Goal: Information Seeking & Learning: Find contact information

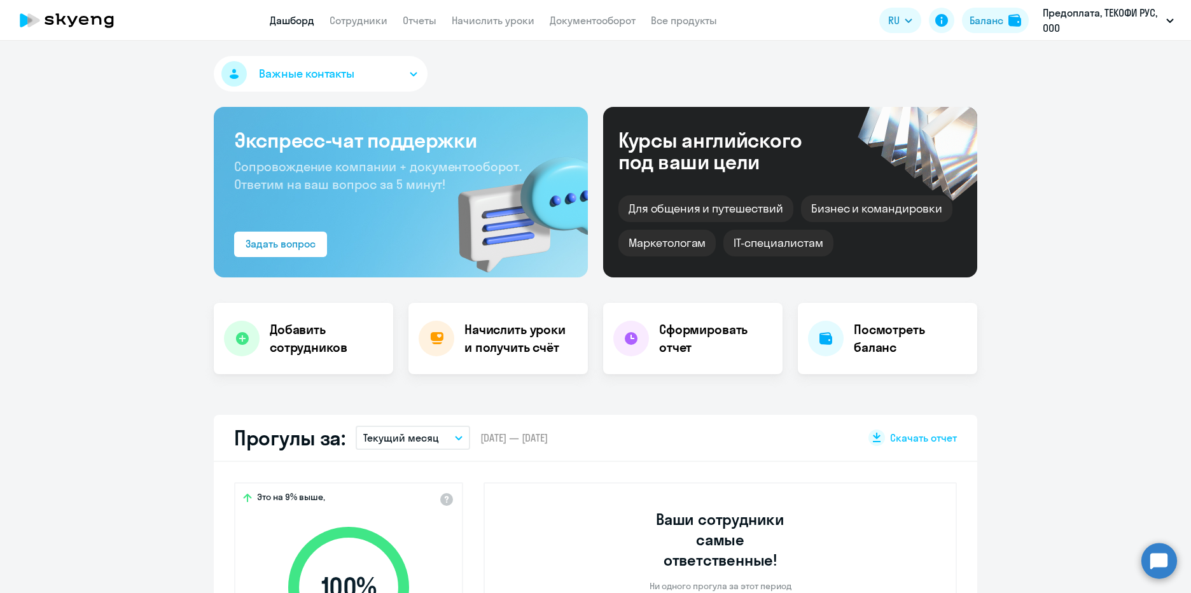
click at [598, 18] on link "Документооборот" at bounding box center [593, 20] width 86 height 13
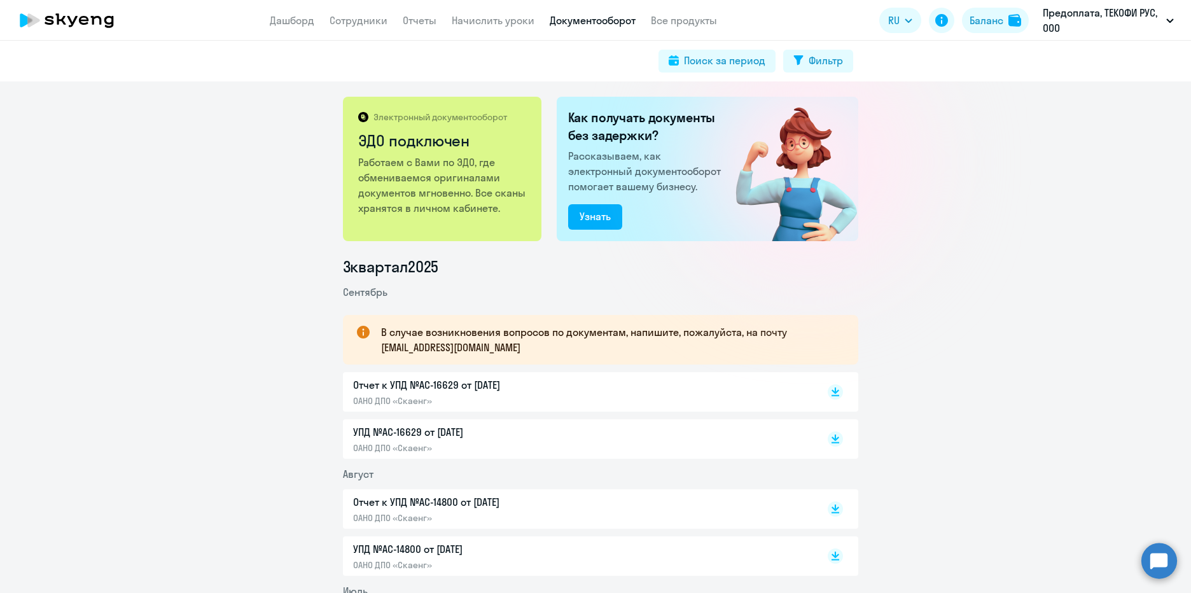
click at [433, 164] on p "Работаем с Вами по ЭДО, где обмениваемся оригиналами документов мгновенно. Все …" at bounding box center [443, 185] width 170 height 61
click at [432, 137] on h2 "ЭДО подключен" at bounding box center [443, 140] width 170 height 20
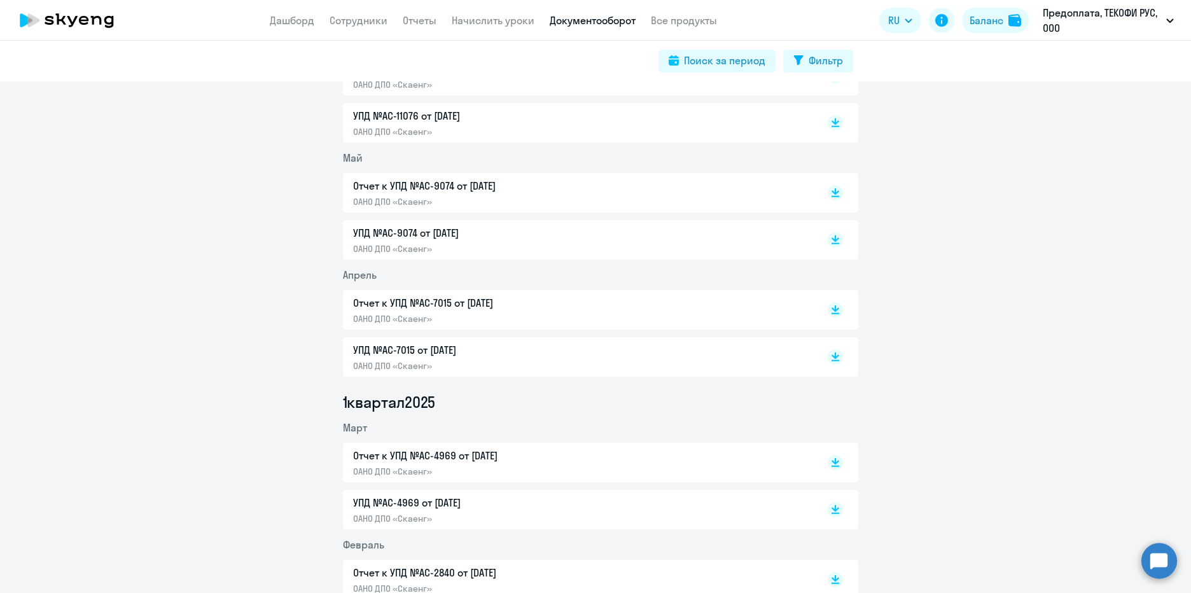
scroll to position [827, 0]
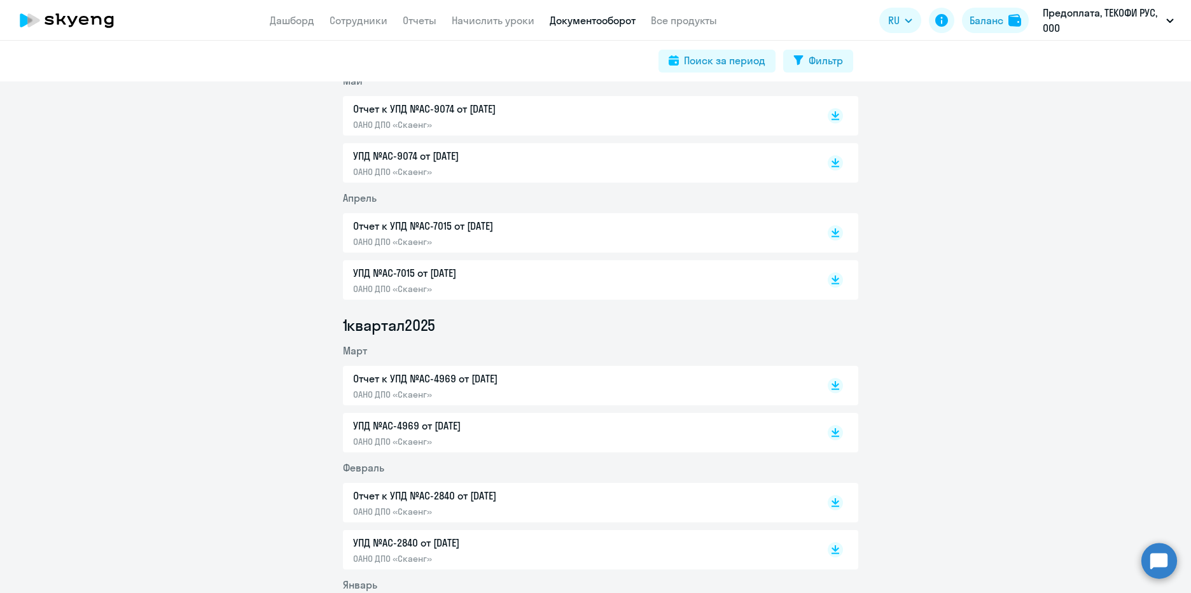
click at [1151, 564] on circle at bounding box center [1160, 561] width 36 height 36
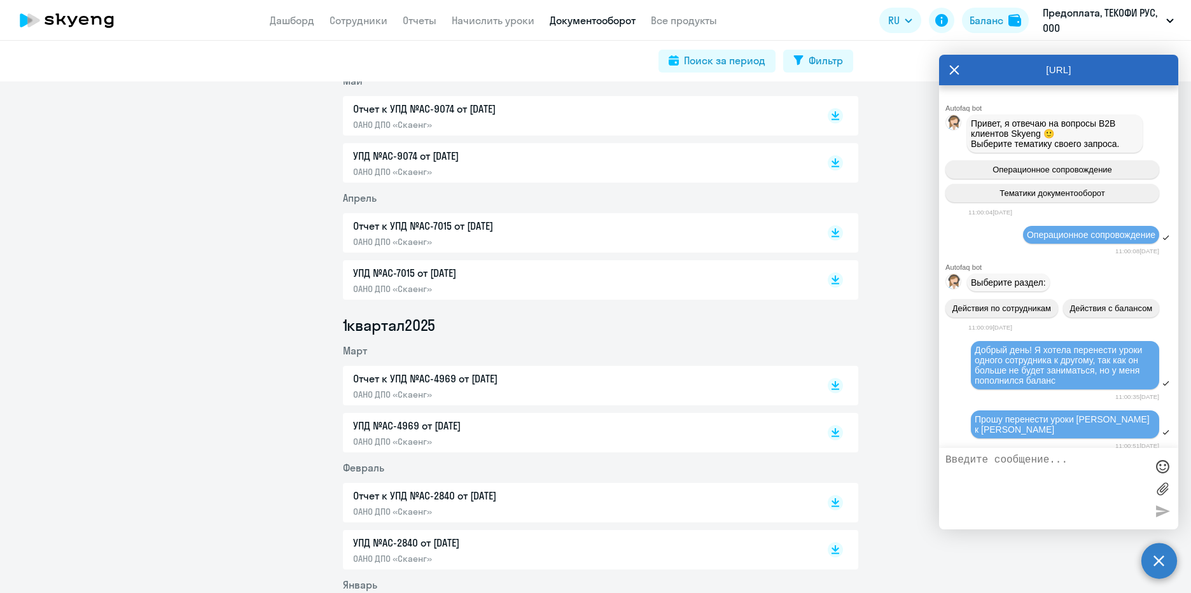
scroll to position [1039, 0]
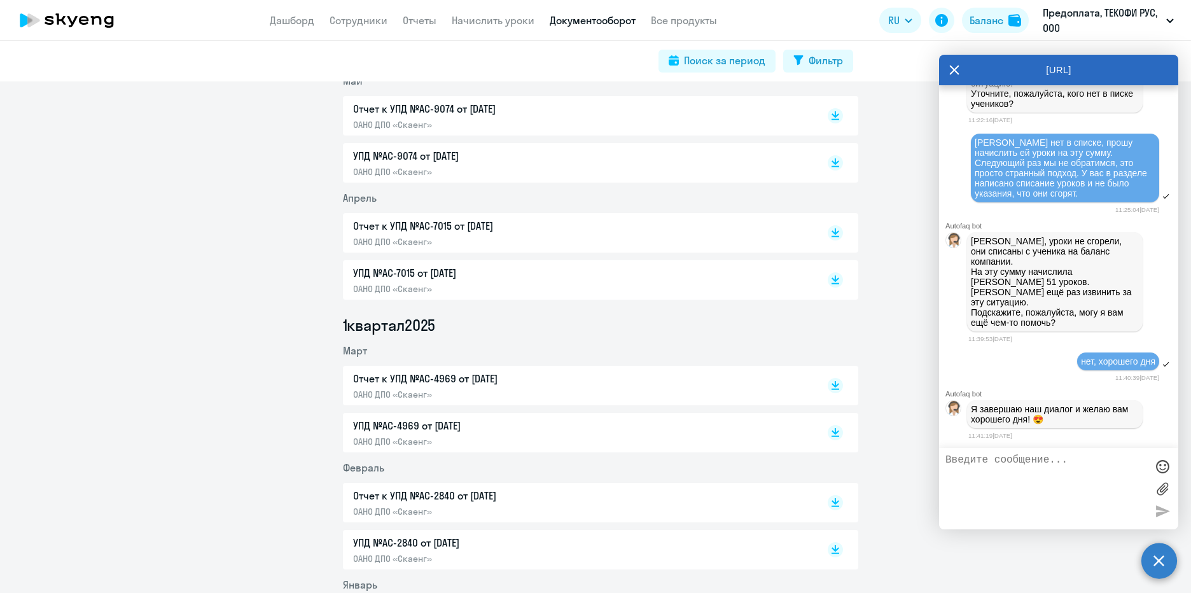
click at [1075, 467] on textarea at bounding box center [1046, 488] width 201 height 69
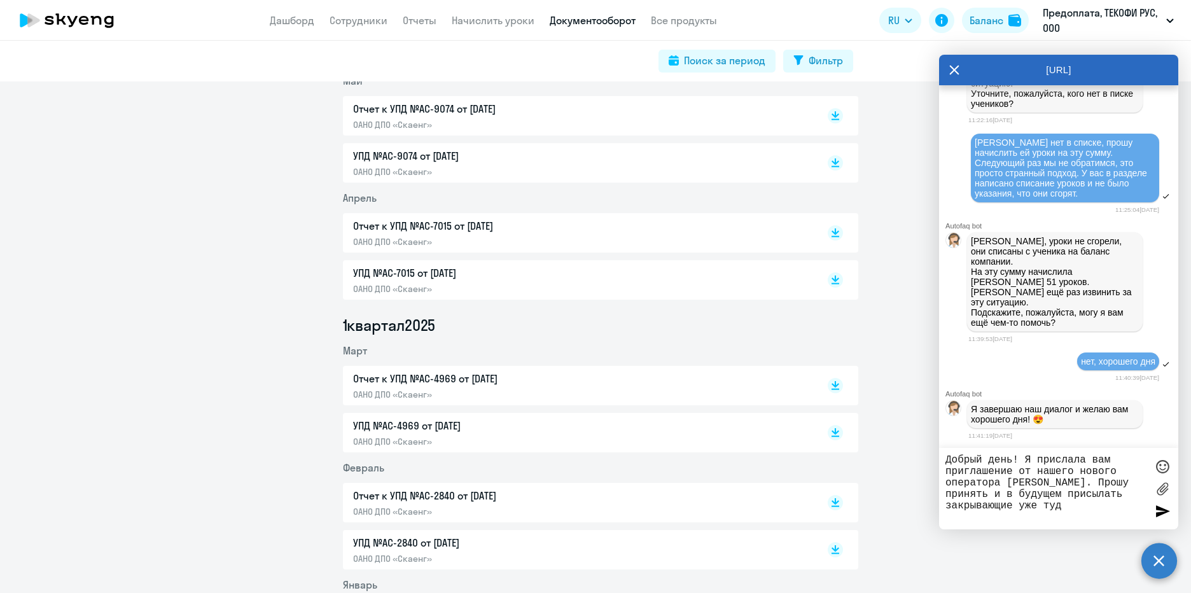
type textarea "Добрый день! Я прислала вам приглашение от нашего нового оператора [PERSON_NAME…"
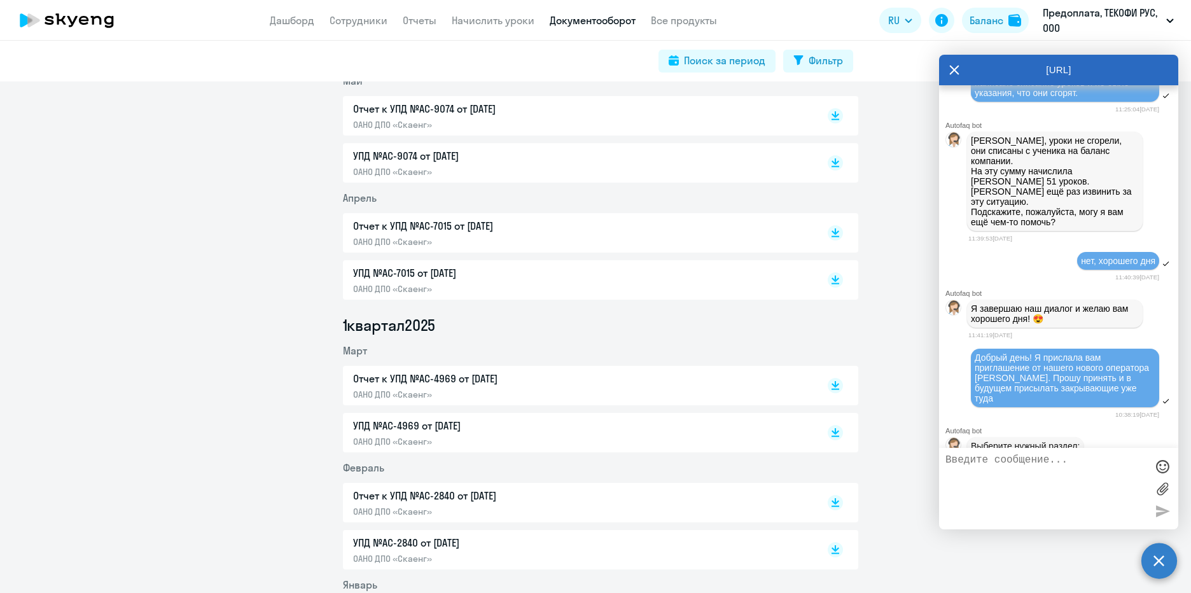
scroll to position [1219, 0]
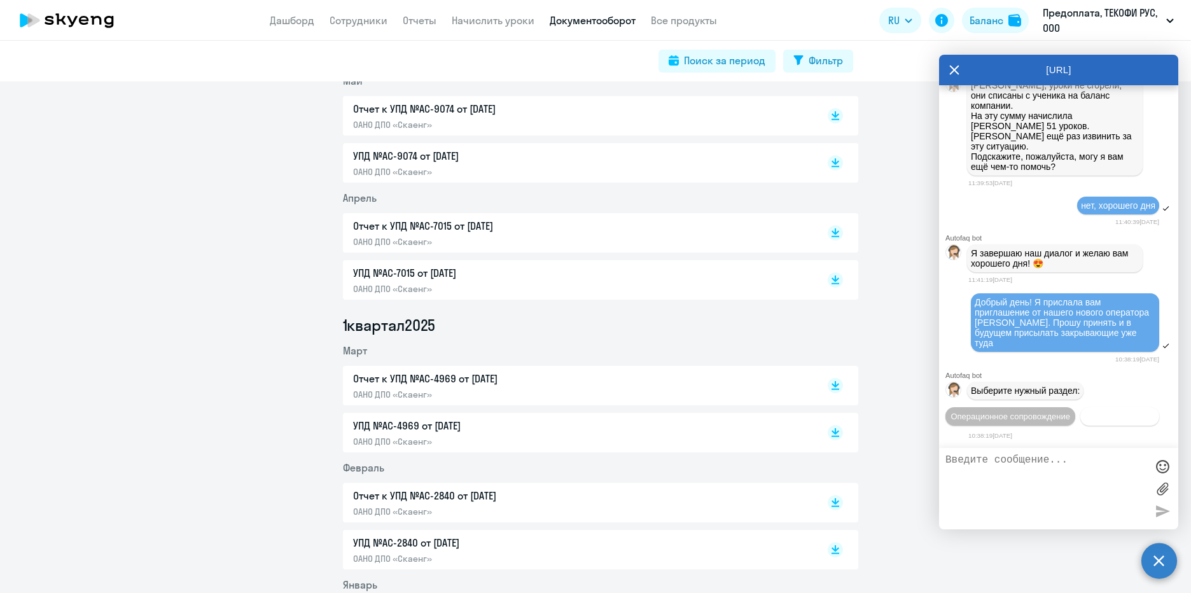
click at [1086, 416] on span "Документооборот" at bounding box center [1120, 417] width 68 height 10
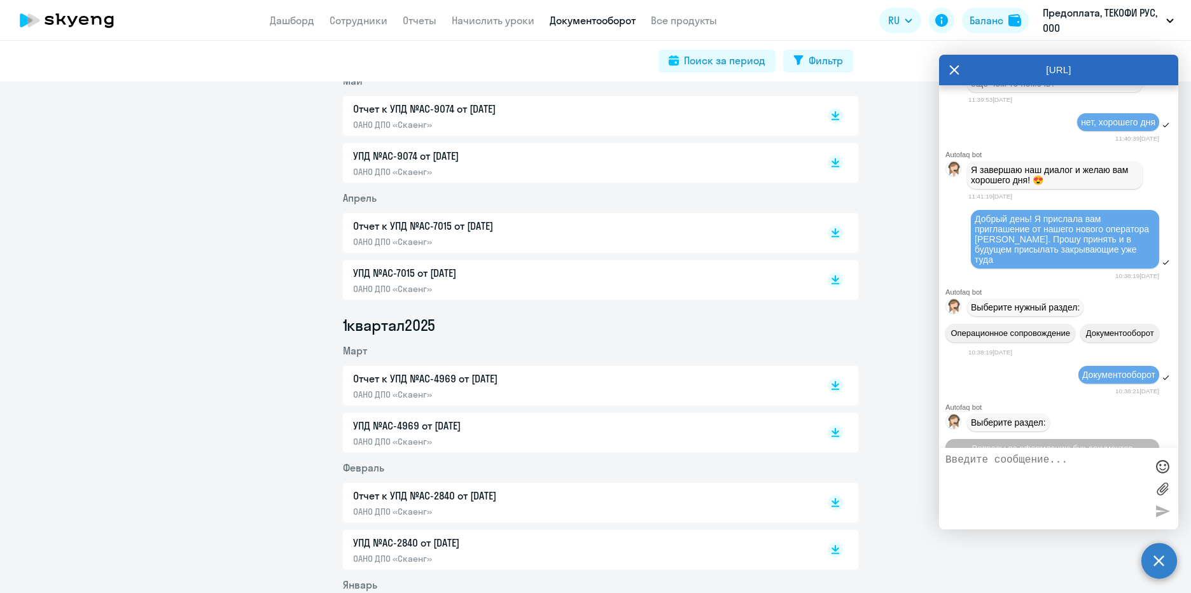
scroll to position [1428, 0]
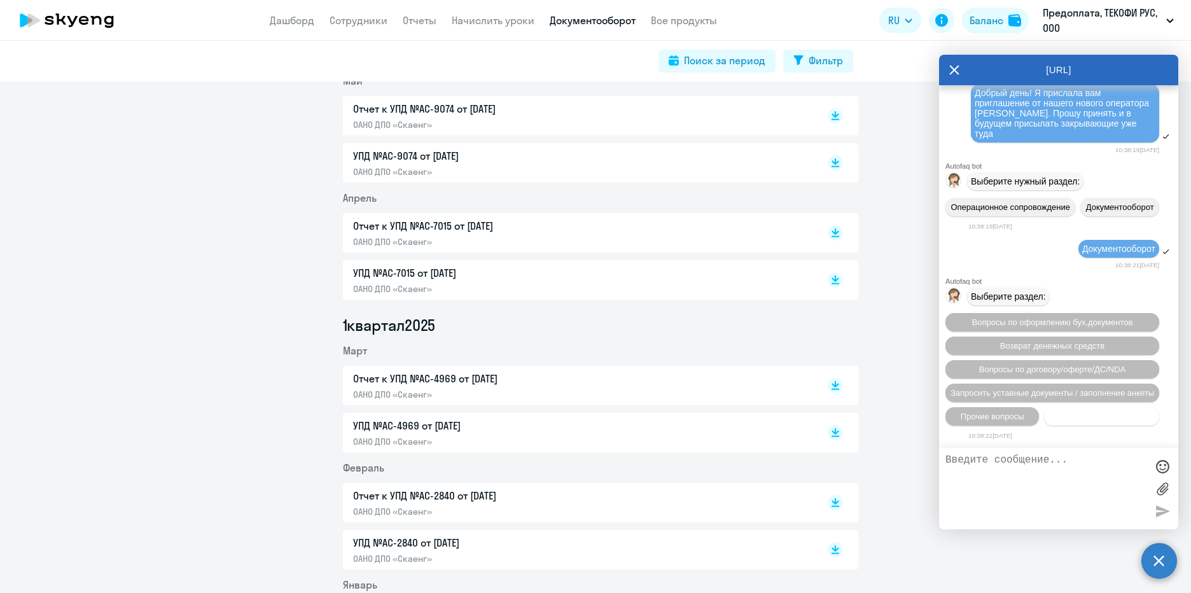
click at [1065, 422] on button "Нет нужной категории" at bounding box center [1101, 416] width 115 height 18
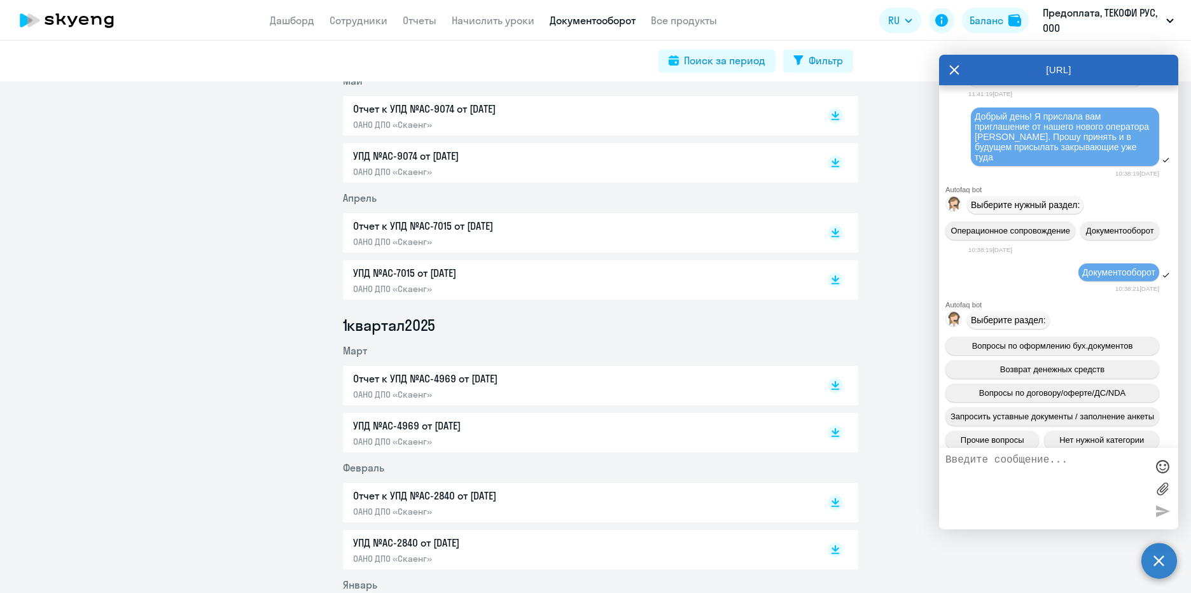
scroll to position [1276, 0]
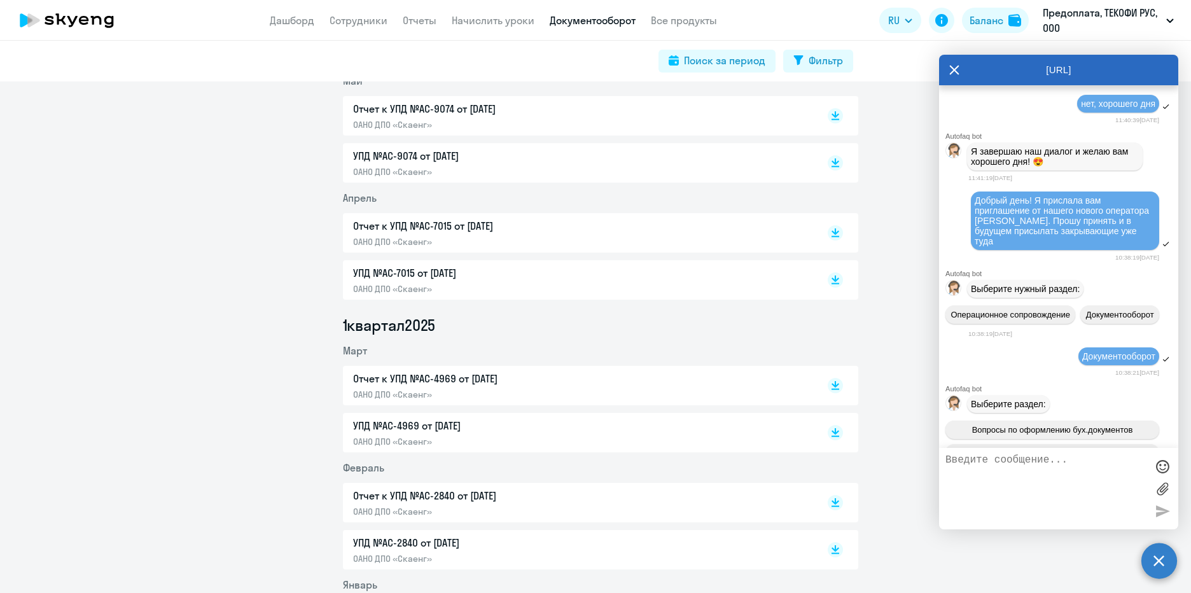
drag, startPoint x: 991, startPoint y: 263, endPoint x: 990, endPoint y: 256, distance: 7.0
click at [990, 246] on span "Добрый день! Я прислала вам приглашение от нашего нового оператора [PERSON_NAME…" at bounding box center [1063, 220] width 177 height 51
drag, startPoint x: 997, startPoint y: 265, endPoint x: 977, endPoint y: 223, distance: 46.1
click at [977, 223] on div "Добрый день! Я прислала вам приглашение от нашего нового оператора [PERSON_NAME…" at bounding box center [1065, 220] width 181 height 51
copy span "Добрый день! Я прислала вам приглашение от нашего нового оператора [PERSON_NAME…"
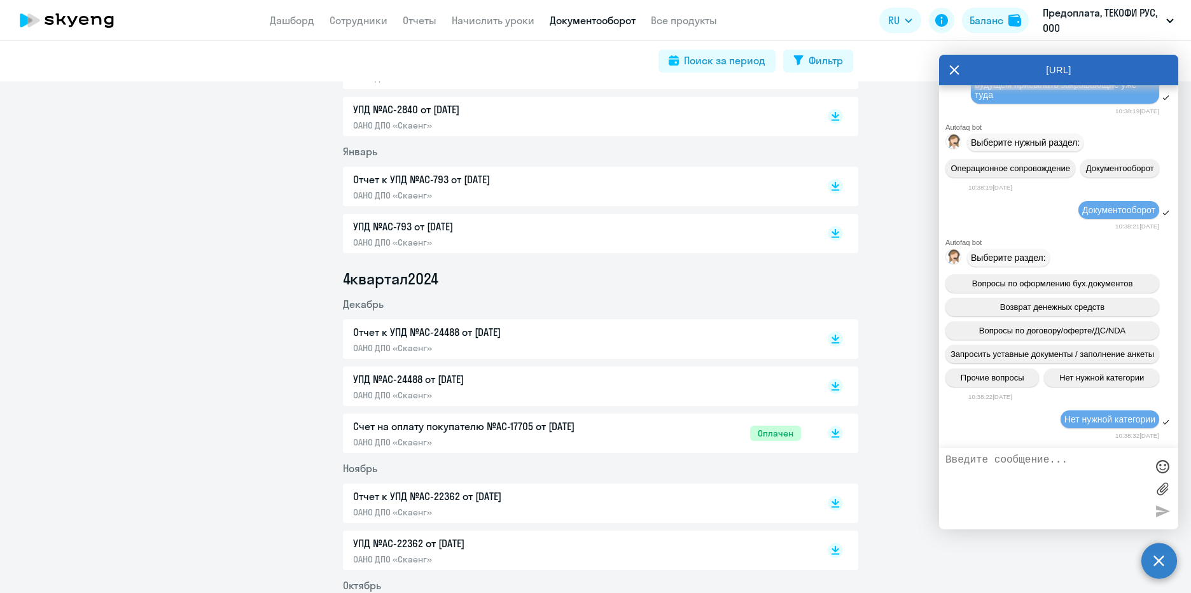
scroll to position [1273, 0]
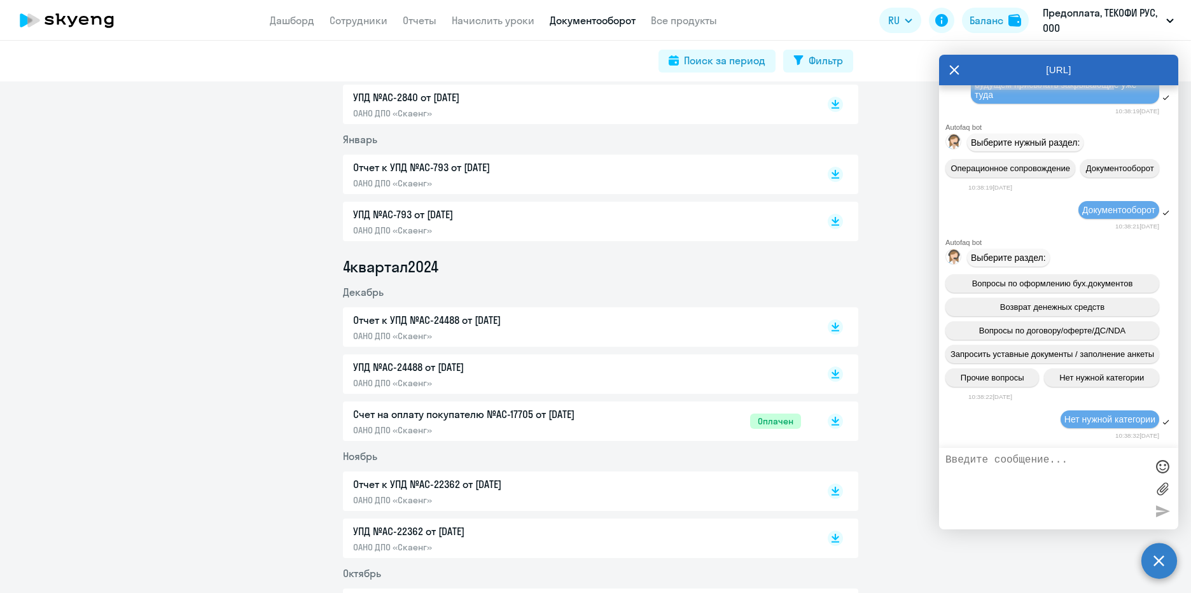
click at [1044, 478] on textarea at bounding box center [1046, 488] width 201 height 69
paste textarea "Добрый день! Я прислала вам приглашение от нашего нового оператора [PERSON_NAME…"
type textarea "Добрый день! Я прислала вам приглашение от нашего нового оператора [PERSON_NAME…"
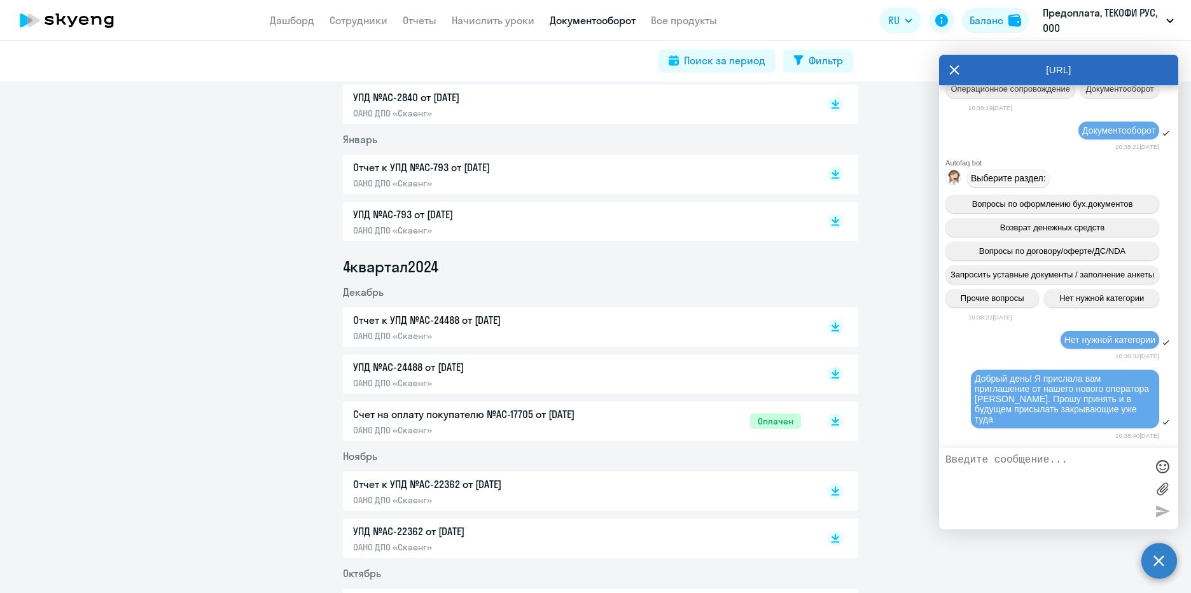
scroll to position [1604, 0]
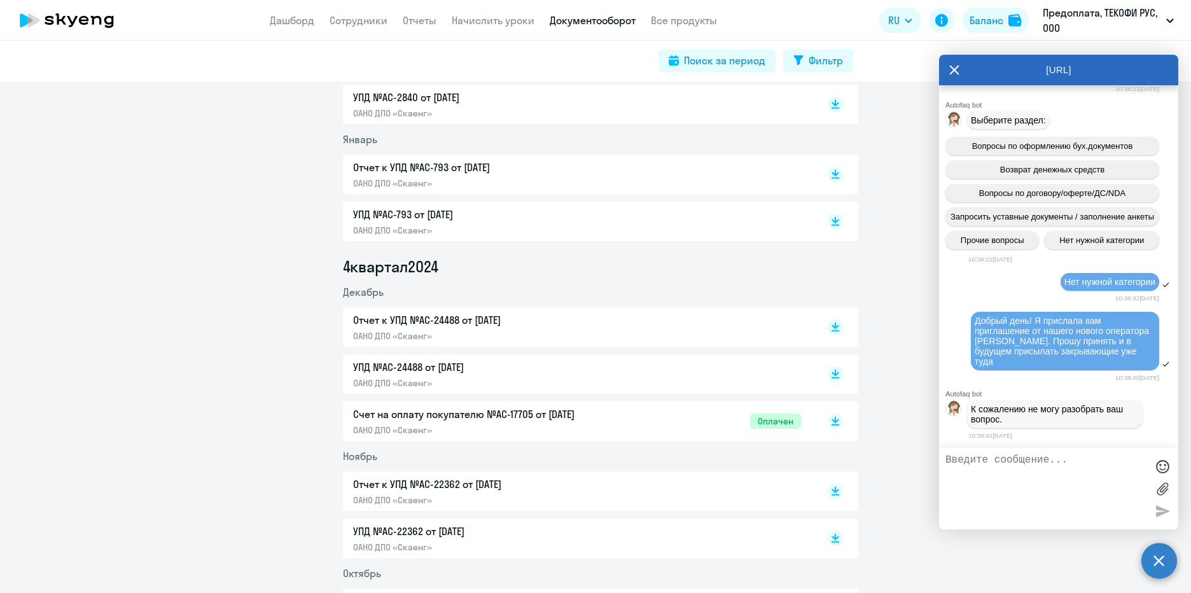
click at [1014, 465] on textarea at bounding box center [1046, 488] width 201 height 69
click at [1047, 471] on textarea at bounding box center [1046, 488] width 201 height 69
type textarea "оператор"
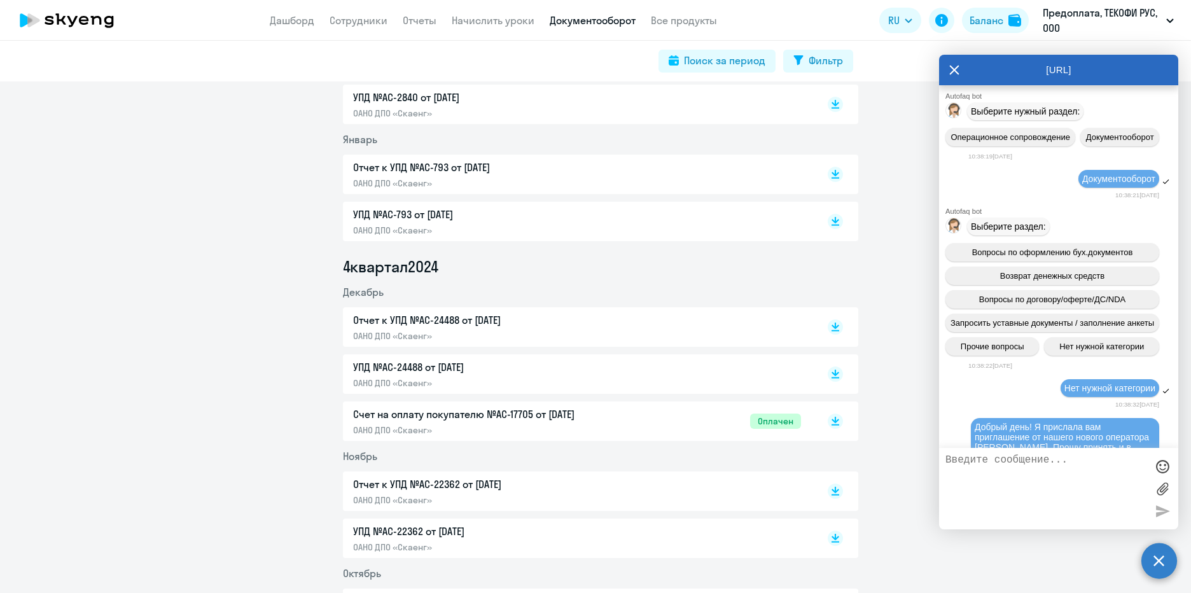
scroll to position [1452, 0]
click at [951, 65] on icon at bounding box center [955, 70] width 10 height 31
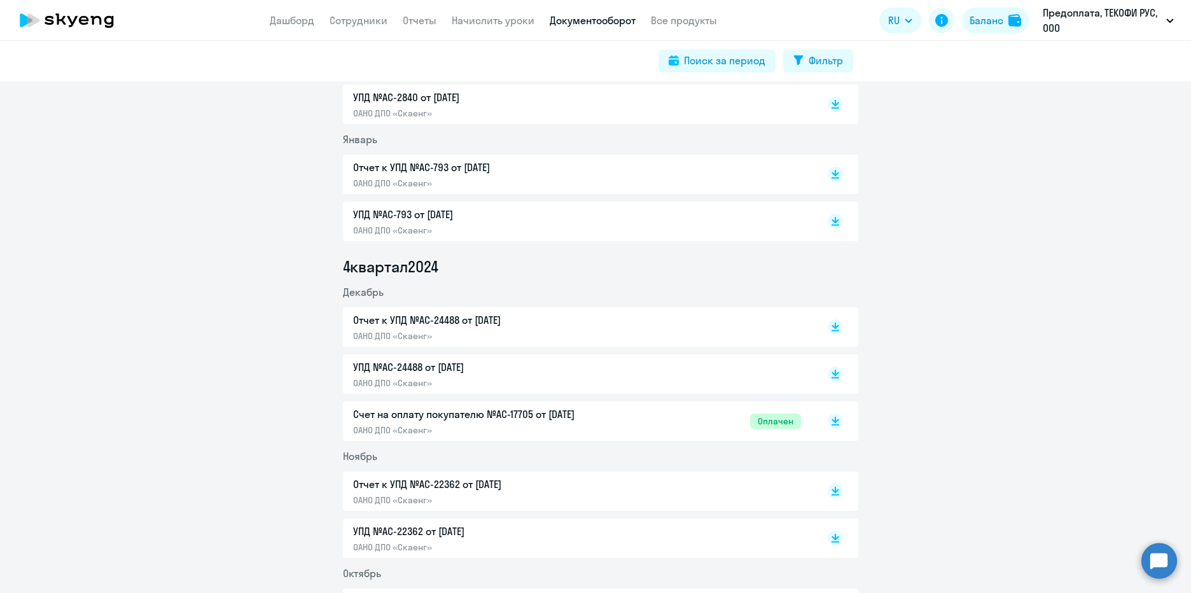
drag, startPoint x: 1162, startPoint y: 579, endPoint x: 1158, endPoint y: 566, distance: 12.7
click at [1162, 578] on circle at bounding box center [1160, 561] width 36 height 36
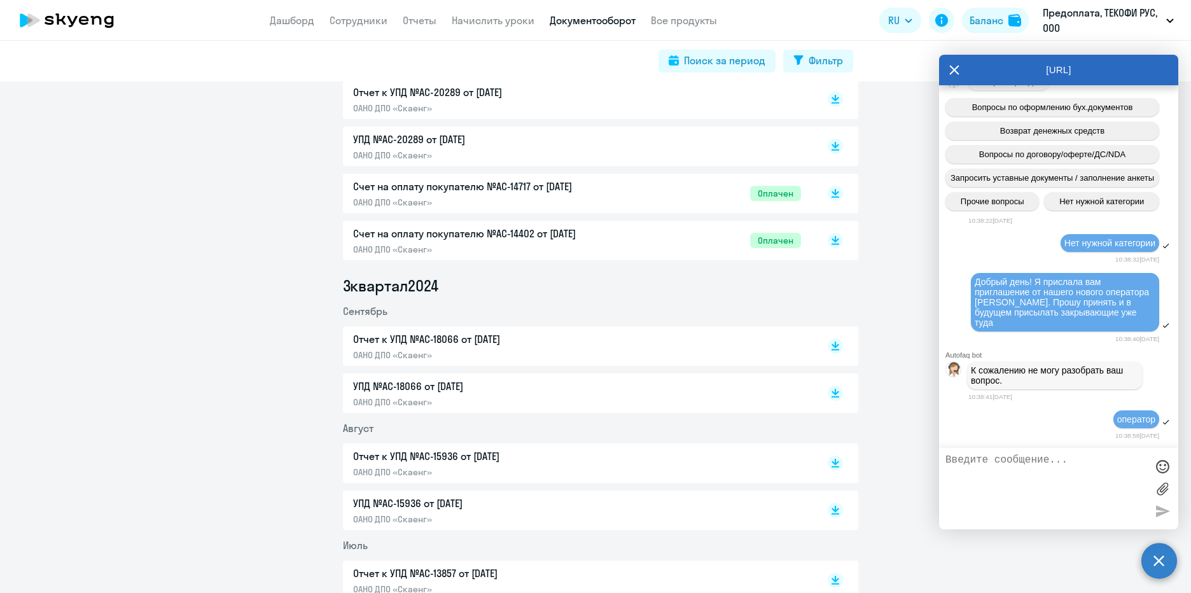
scroll to position [1766, 0]
click at [1013, 190] on div "Вопросы по оформлению бух.документов Возврат денежных средств Вопросы по догово…" at bounding box center [1058, 154] width 239 height 123
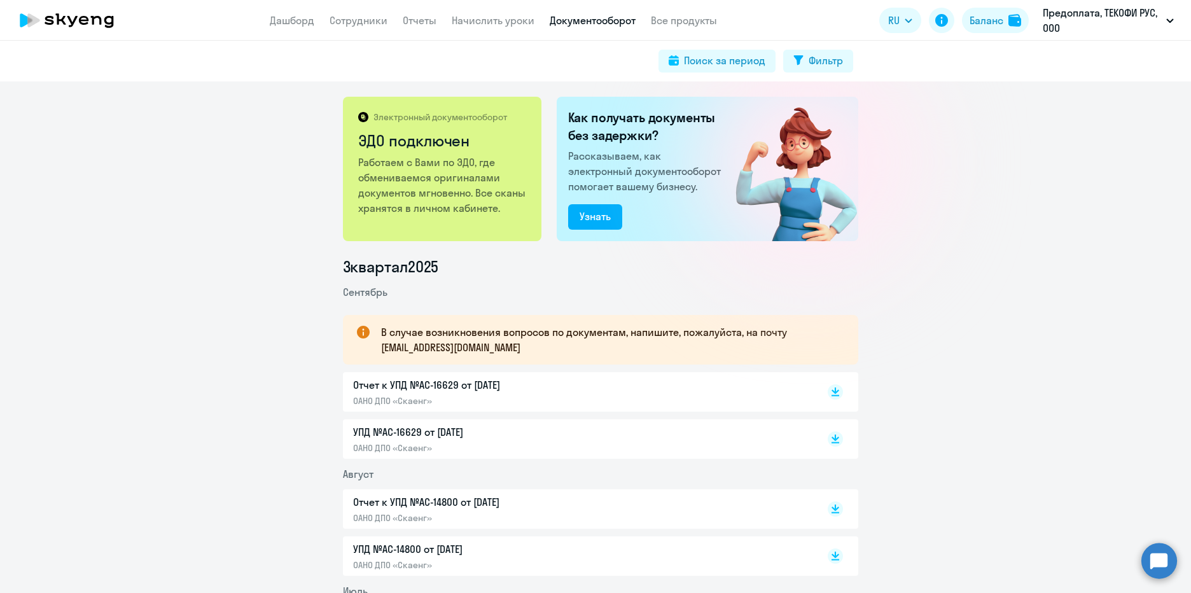
click at [1172, 564] on circle at bounding box center [1160, 561] width 36 height 36
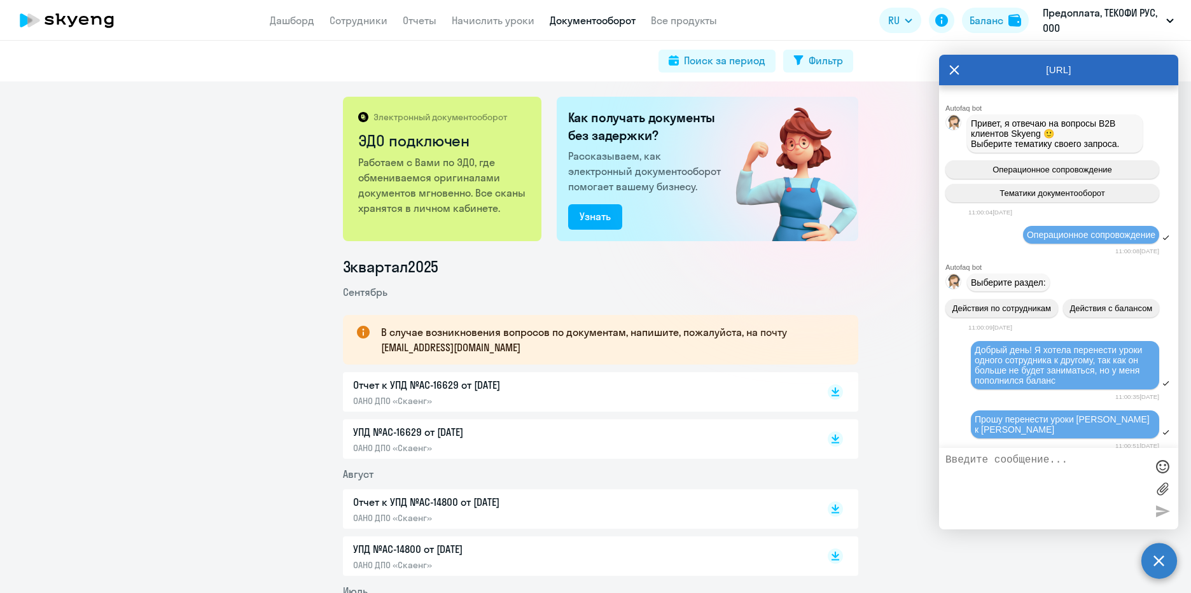
scroll to position [1766, 0]
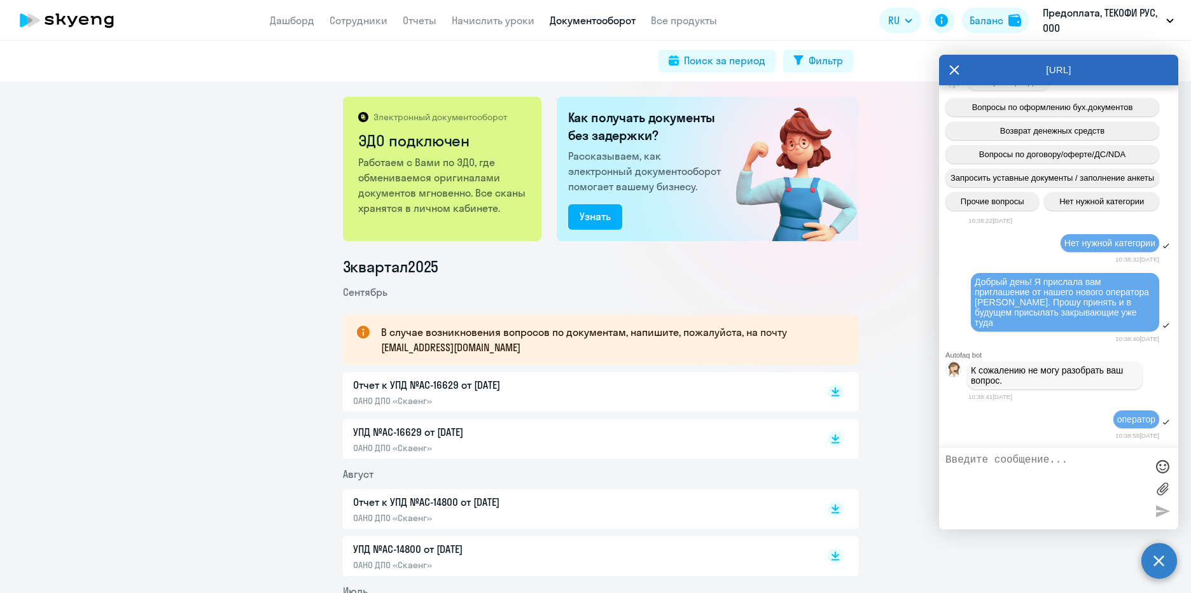
click at [1165, 517] on div at bounding box center [1162, 488] width 19 height 69
click at [614, 31] on app-header "Дашборд Сотрудники Отчеты Начислить уроки Документооборот Все продукты Дашборд …" at bounding box center [595, 20] width 1191 height 41
click at [610, 22] on link "Документооборот" at bounding box center [593, 20] width 86 height 13
click at [601, 210] on div "Узнать" at bounding box center [595, 216] width 31 height 15
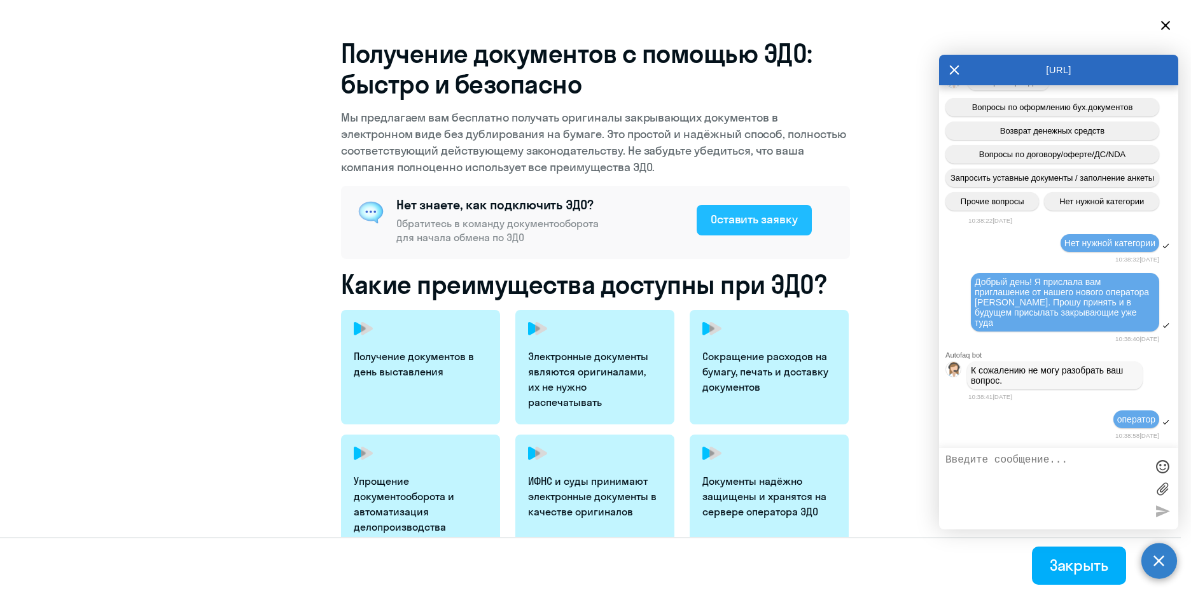
click at [707, 228] on button "Оставить заявку" at bounding box center [754, 220] width 115 height 31
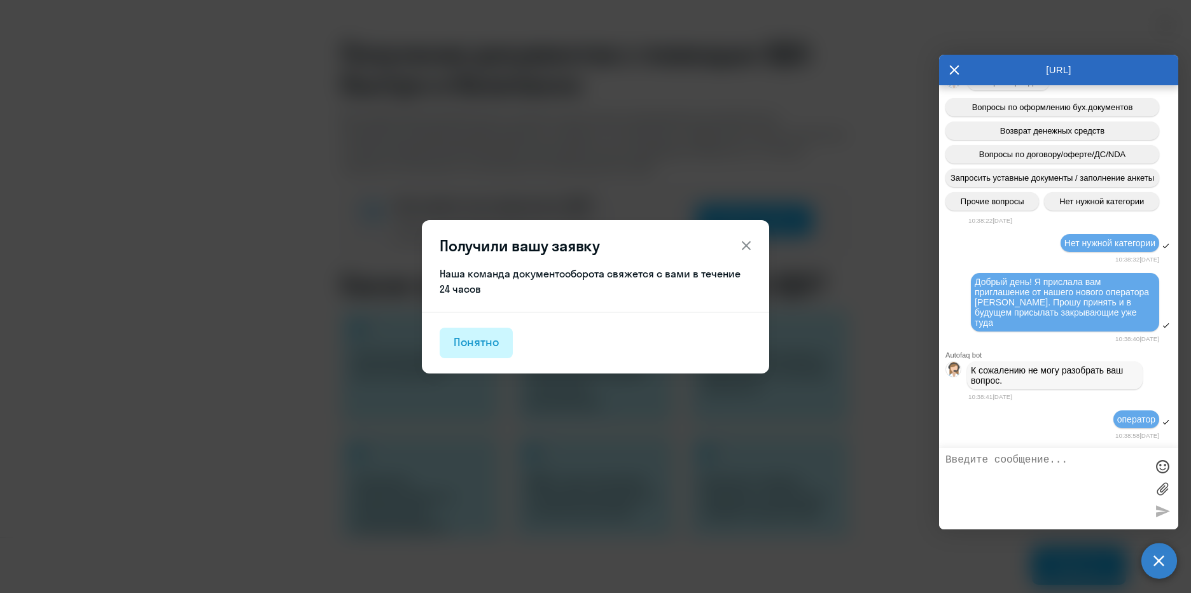
click at [484, 339] on div "Понятно" at bounding box center [476, 342] width 45 height 17
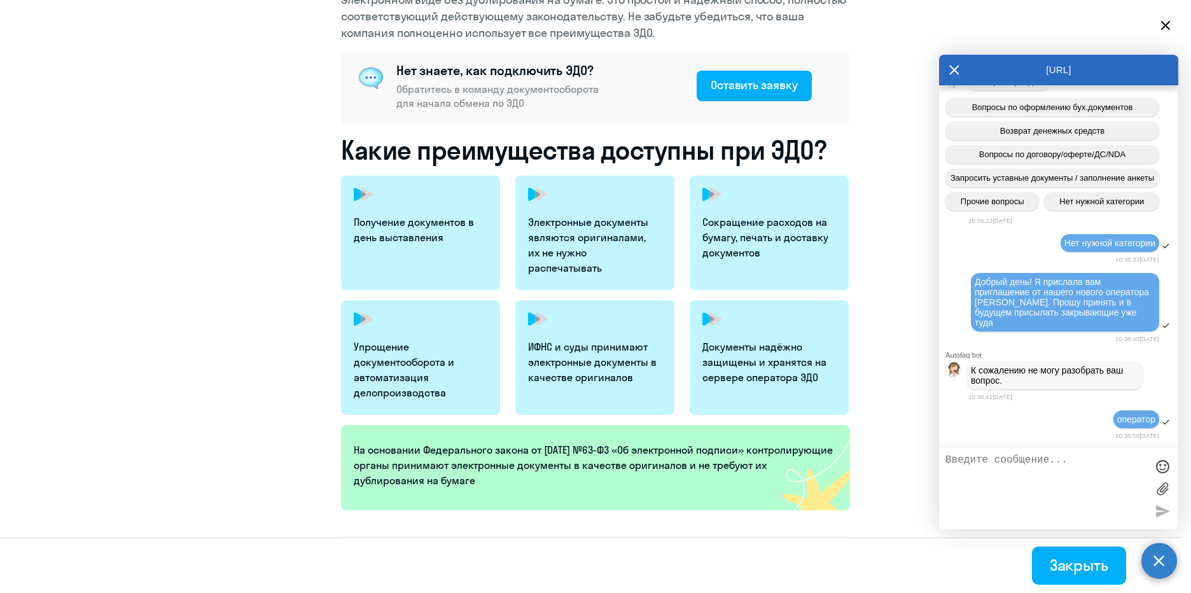
scroll to position [0, 0]
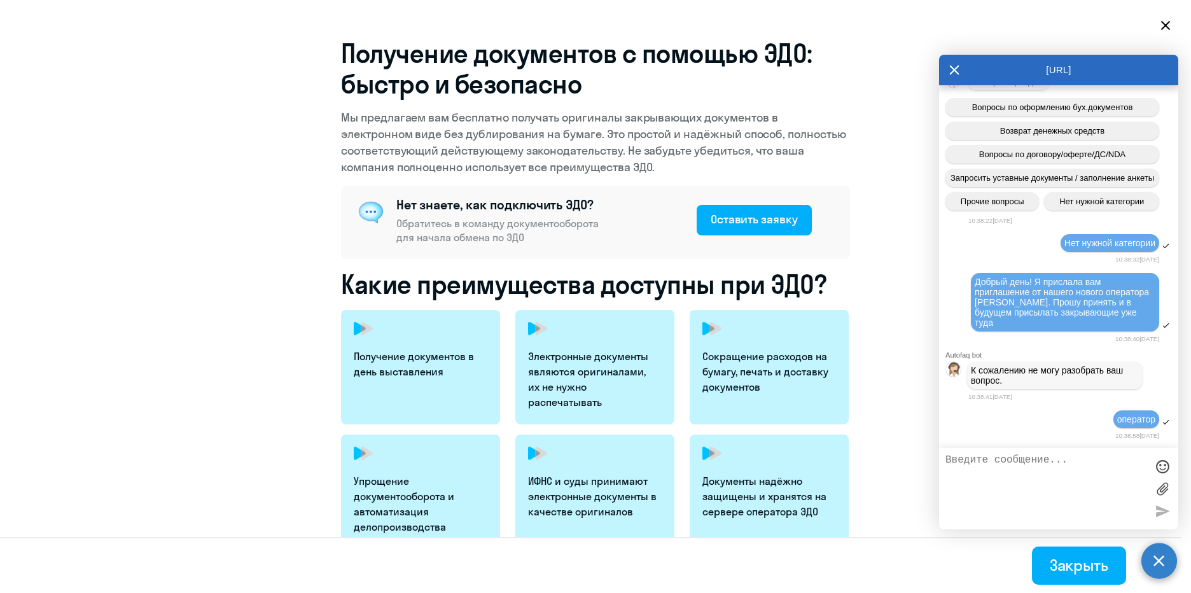
select select "30"
drag, startPoint x: 946, startPoint y: 73, endPoint x: 943, endPoint y: 83, distance: 10.9
click at [947, 73] on div "[URL]" at bounding box center [1058, 70] width 239 height 31
click at [968, 73] on div "[URL]" at bounding box center [1058, 70] width 239 height 31
click at [954, 68] on icon at bounding box center [955, 70] width 10 height 31
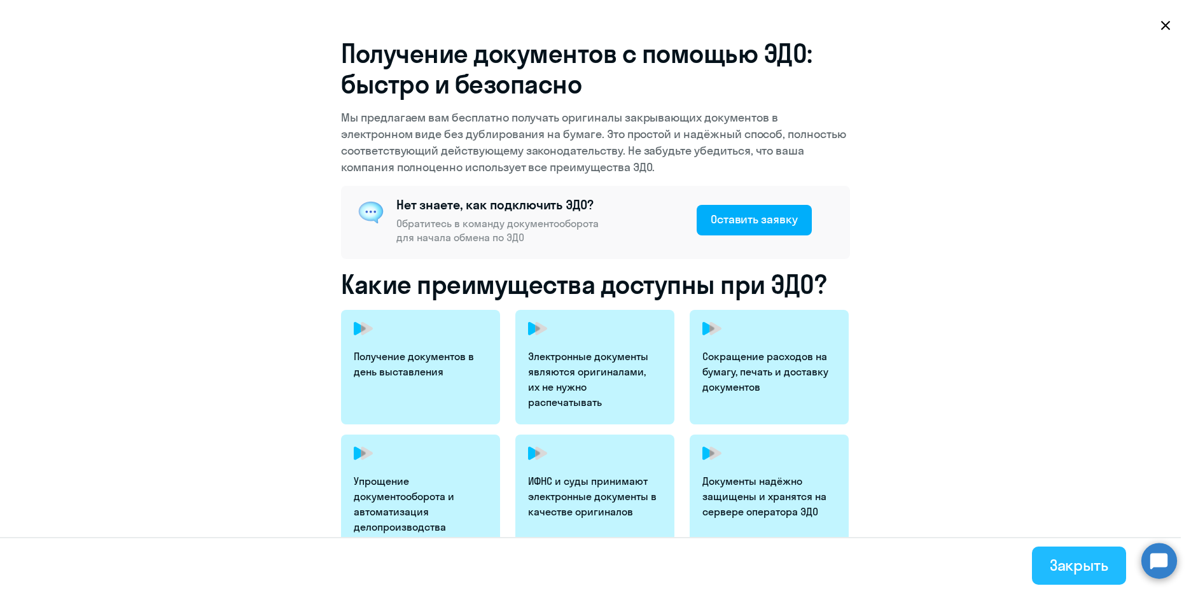
click at [1092, 565] on div "Закрыть" at bounding box center [1079, 565] width 59 height 20
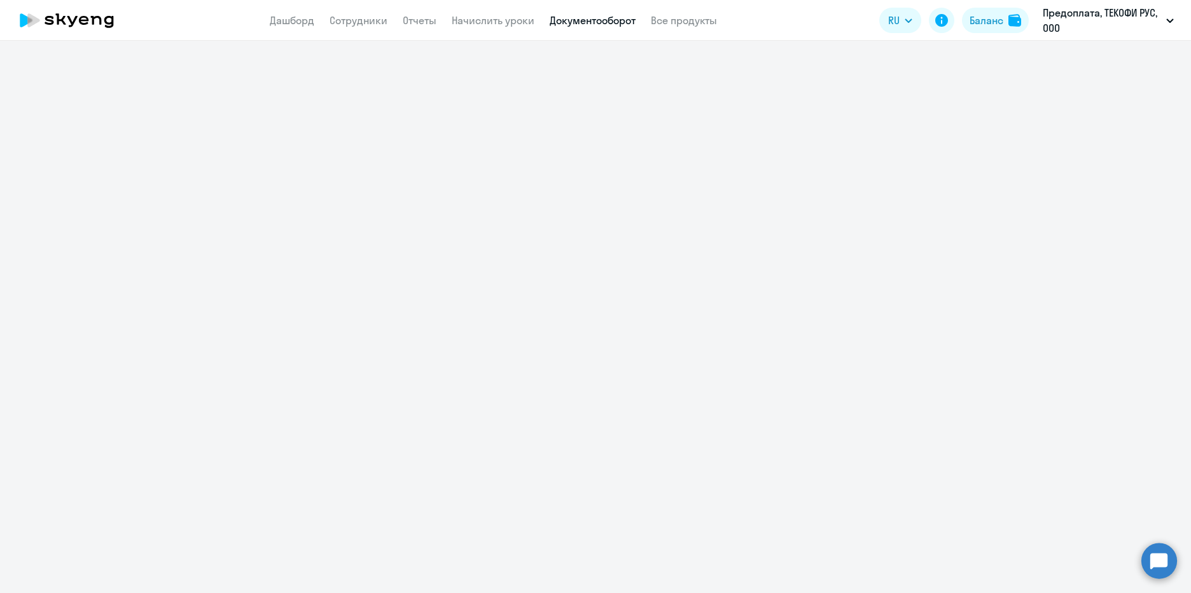
click at [596, 18] on link "Документооборот" at bounding box center [593, 20] width 86 height 13
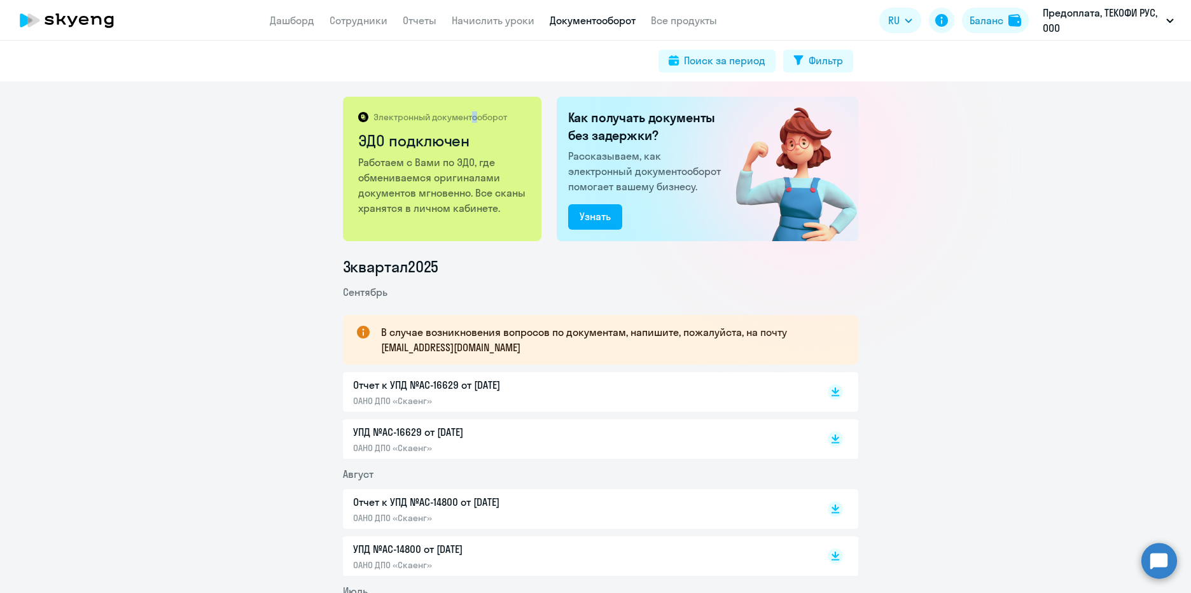
click at [470, 110] on div "Электронный документооборот ЭДО подключен Работаем с Вами по ЭДО, где обменивае…" at bounding box center [442, 169] width 199 height 144
click at [437, 135] on h2 "ЭДО подключен" at bounding box center [443, 140] width 170 height 20
click at [435, 160] on p "Работаем с Вами по ЭДО, где обмениваемся оригиналами документов мгновенно. Все …" at bounding box center [443, 185] width 170 height 61
drag, startPoint x: 439, startPoint y: 171, endPoint x: 442, endPoint y: 185, distance: 14.2
click at [439, 172] on p "Работаем с Вами по ЭДО, где обмениваемся оригиналами документов мгновенно. Все …" at bounding box center [443, 185] width 170 height 61
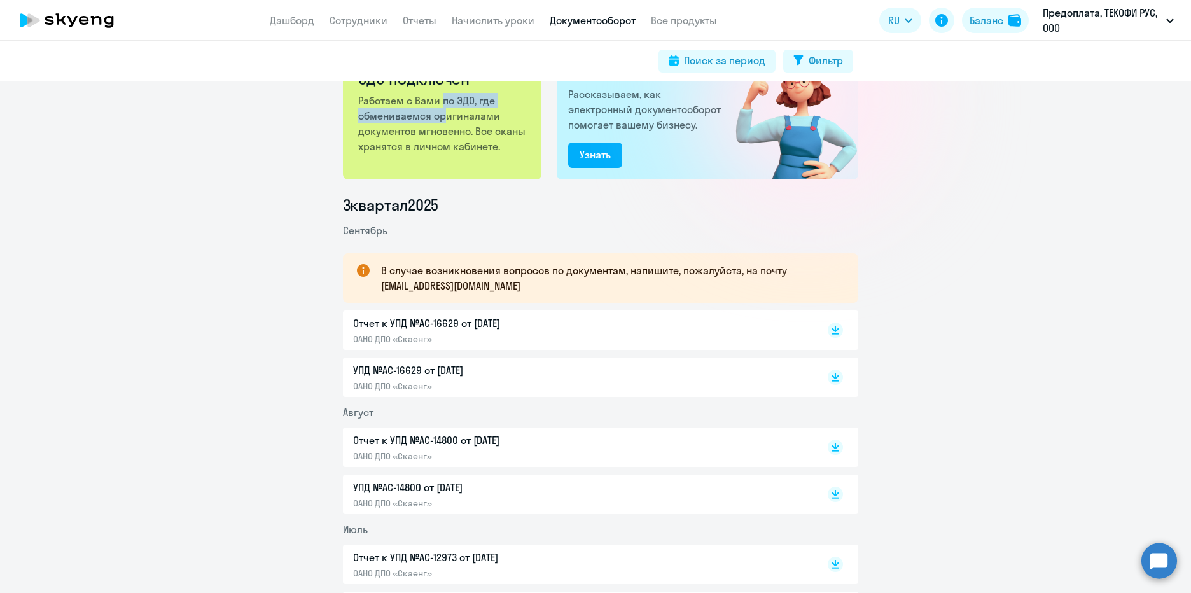
scroll to position [64, 0]
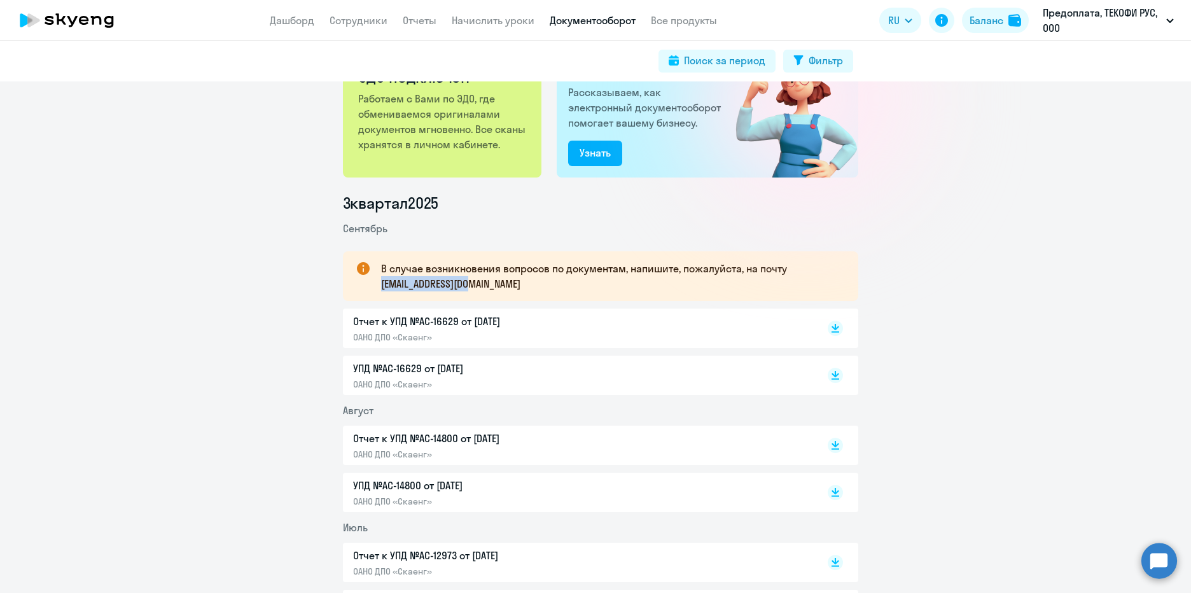
drag, startPoint x: 486, startPoint y: 288, endPoint x: 377, endPoint y: 289, distance: 108.2
click at [381, 289] on p "В случае возникновения вопросов по документам, напишите, пожалуйста, на почту […" at bounding box center [608, 276] width 454 height 31
copy p "[EMAIL_ADDRESS][DOMAIN_NAME]"
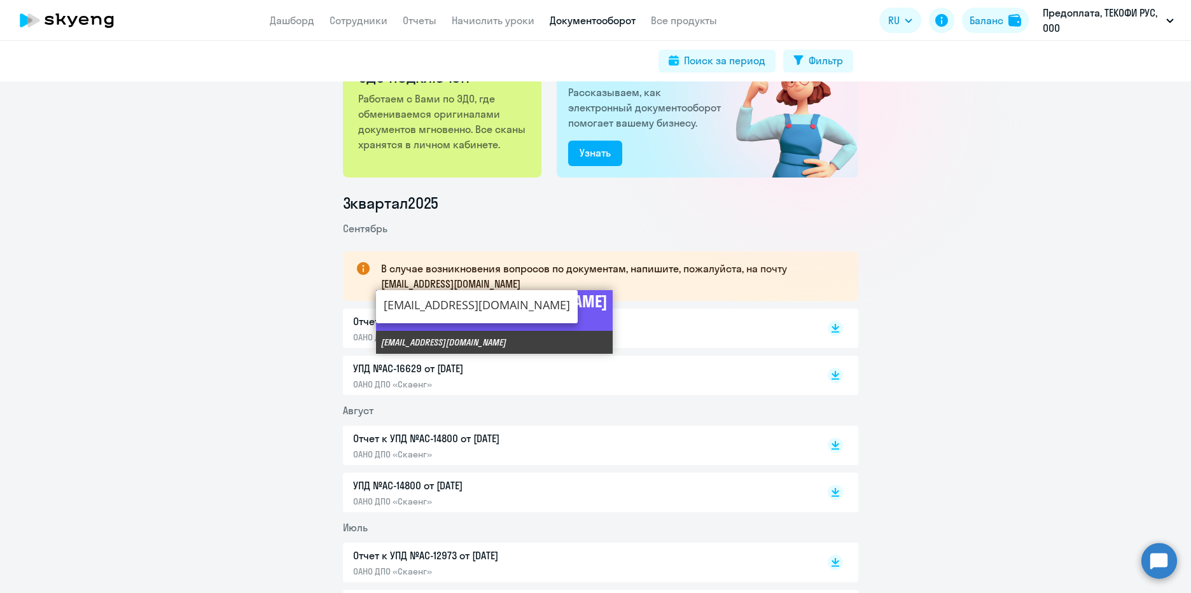
click at [1167, 554] on circle at bounding box center [1160, 561] width 36 height 36
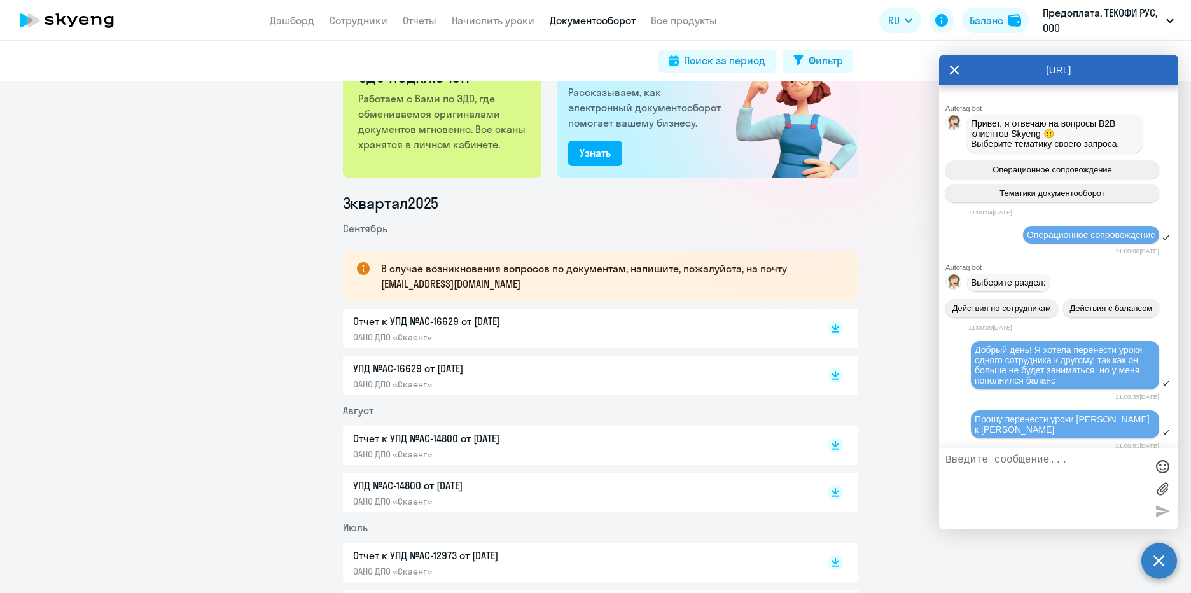
scroll to position [1760, 0]
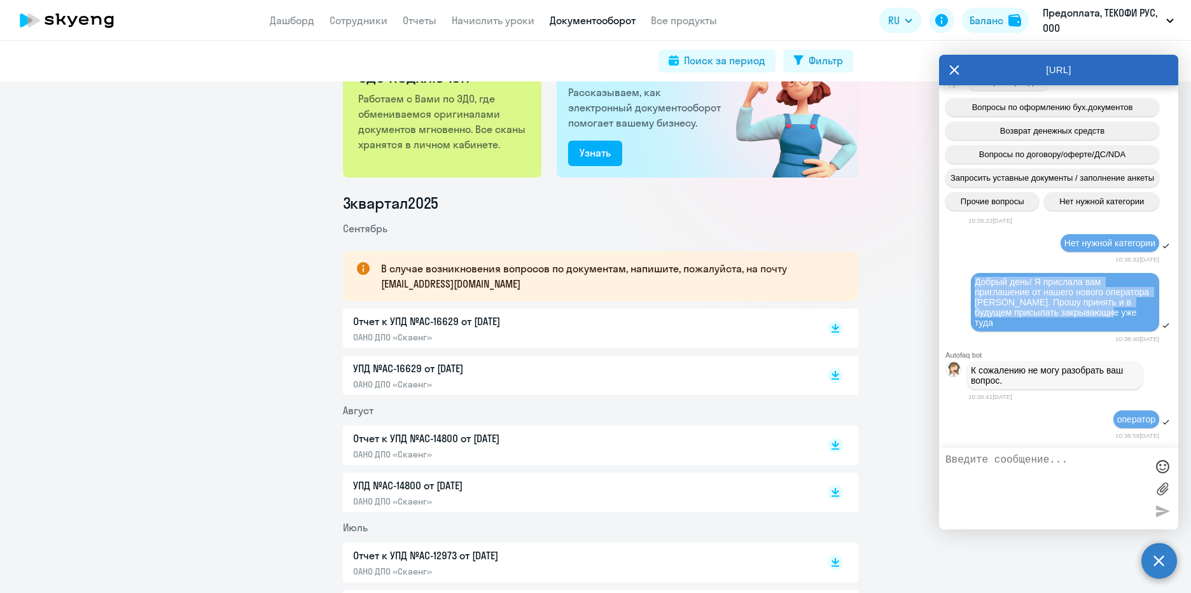
drag, startPoint x: 1020, startPoint y: 328, endPoint x: 977, endPoint y: 289, distance: 58.6
click at [977, 289] on div "Добрый день! Я прислала вам приглашение от нашего нового оператора [PERSON_NAME…" at bounding box center [1065, 302] width 181 height 51
copy span "Добрый день! Я прислала вам приглашение от нашего нового оператора [PERSON_NAME…"
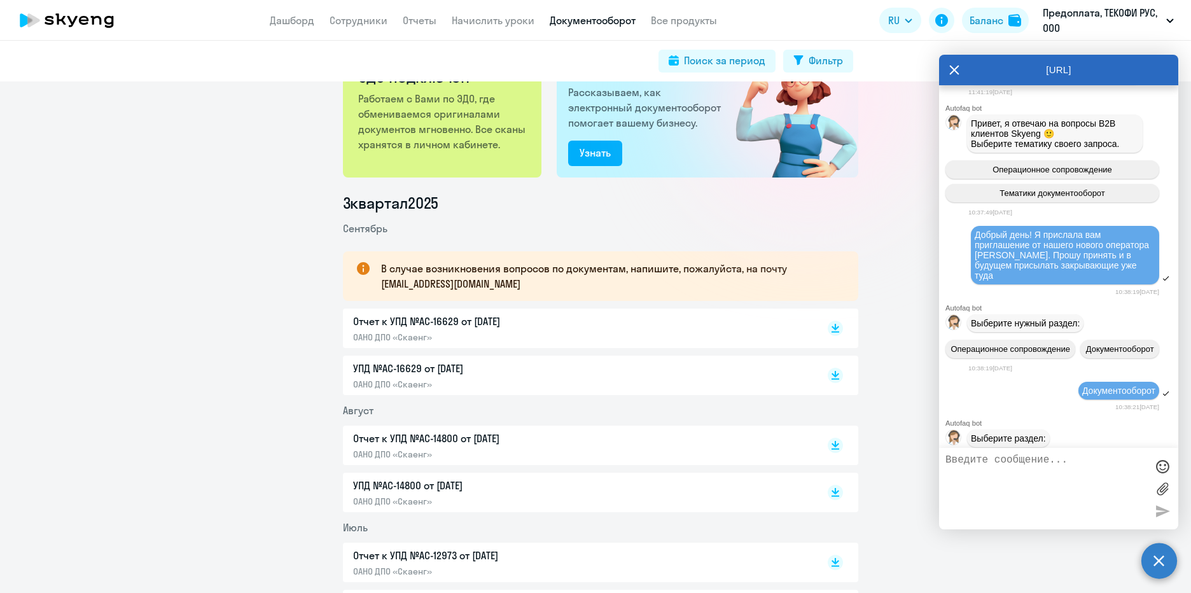
scroll to position [1320, 0]
